Goal: Browse casually: Explore the website without a specific task or goal

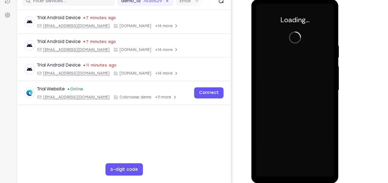
scroll to position [73, 0]
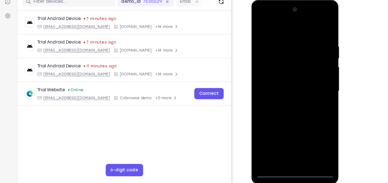
click at [290, 155] on div at bounding box center [290, 81] width 70 height 155
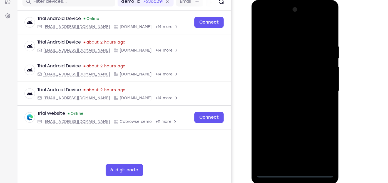
click at [313, 131] on div at bounding box center [290, 81] width 70 height 155
click at [290, 28] on div at bounding box center [290, 81] width 70 height 155
click at [314, 79] on div at bounding box center [290, 81] width 70 height 155
click at [320, 69] on div at bounding box center [290, 81] width 70 height 155
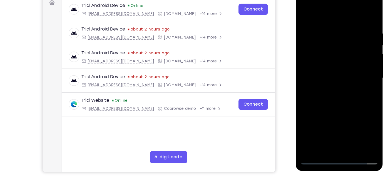
scroll to position [86, 0]
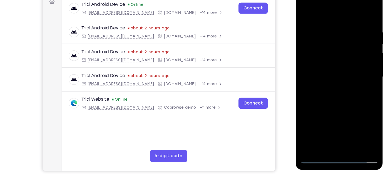
click at [328, 77] on div at bounding box center [334, 67] width 70 height 155
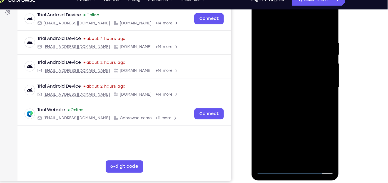
scroll to position [86, 0]
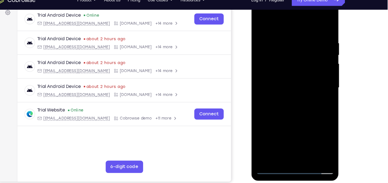
click at [283, 72] on div at bounding box center [290, 78] width 70 height 155
click at [277, 69] on div at bounding box center [290, 78] width 70 height 155
click at [289, 82] on div at bounding box center [290, 78] width 70 height 155
click at [284, 96] on div at bounding box center [290, 78] width 70 height 155
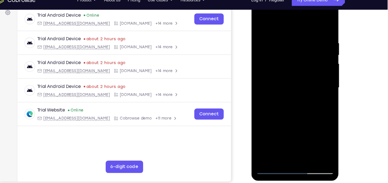
click at [288, 104] on div at bounding box center [290, 78] width 70 height 155
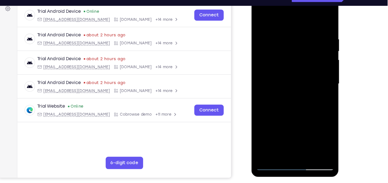
drag, startPoint x: 302, startPoint y: 109, endPoint x: 304, endPoint y: 91, distance: 18.7
click at [304, 91] on div at bounding box center [290, 74] width 70 height 155
drag, startPoint x: 302, startPoint y: 117, endPoint x: 300, endPoint y: 91, distance: 25.6
click at [300, 91] on div at bounding box center [290, 74] width 70 height 155
click at [304, 140] on div at bounding box center [290, 74] width 70 height 155
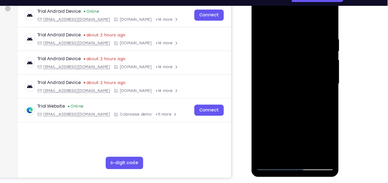
click at [289, 105] on div at bounding box center [290, 74] width 70 height 155
